Goal: Task Accomplishment & Management: Complete application form

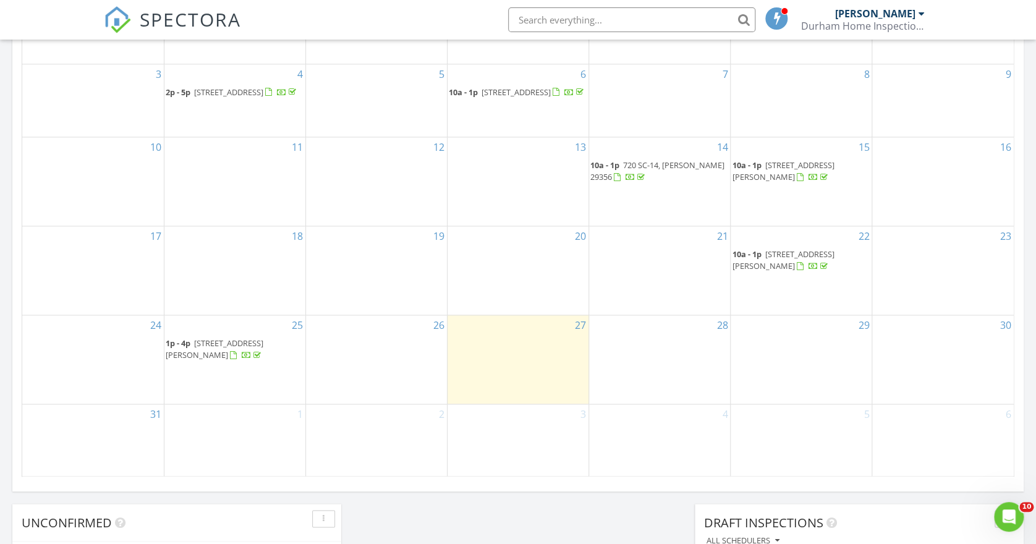
scroll to position [659, 0]
click at [368, 414] on div "2" at bounding box center [376, 440] width 141 height 72
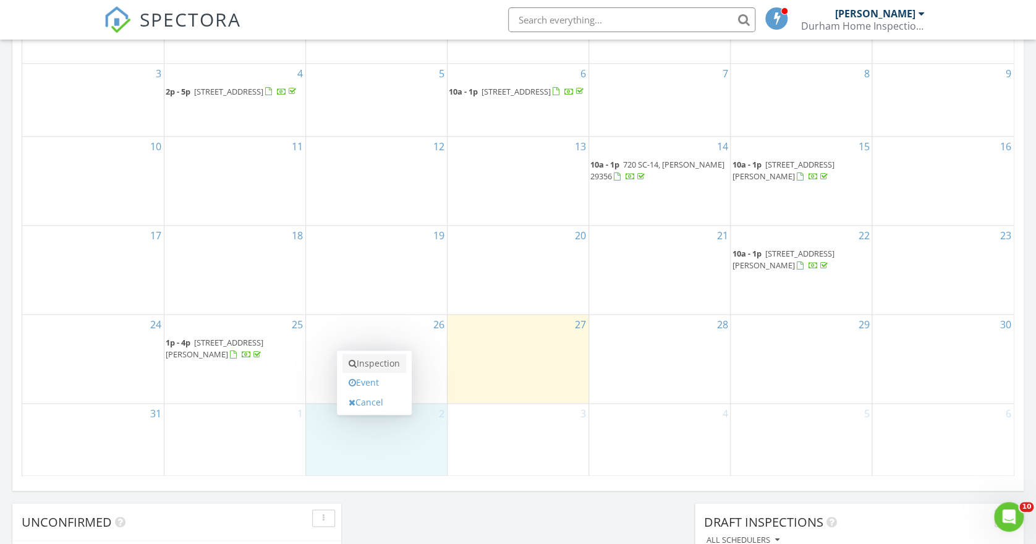
click at [372, 360] on link "Inspection" at bounding box center [374, 363] width 64 height 20
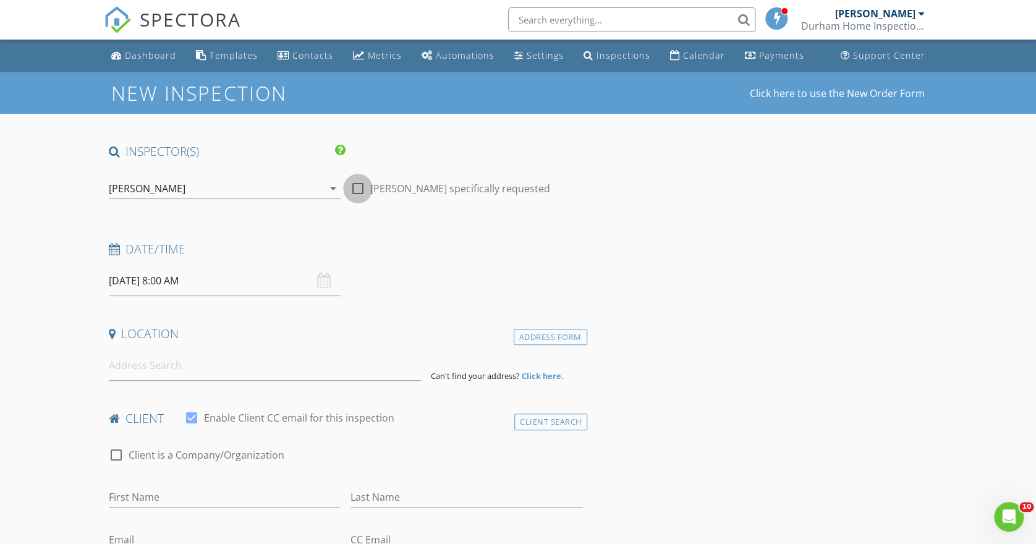
click at [355, 186] on div at bounding box center [357, 188] width 21 height 21
checkbox input "true"
